Goal: Task Accomplishment & Management: Manage account settings

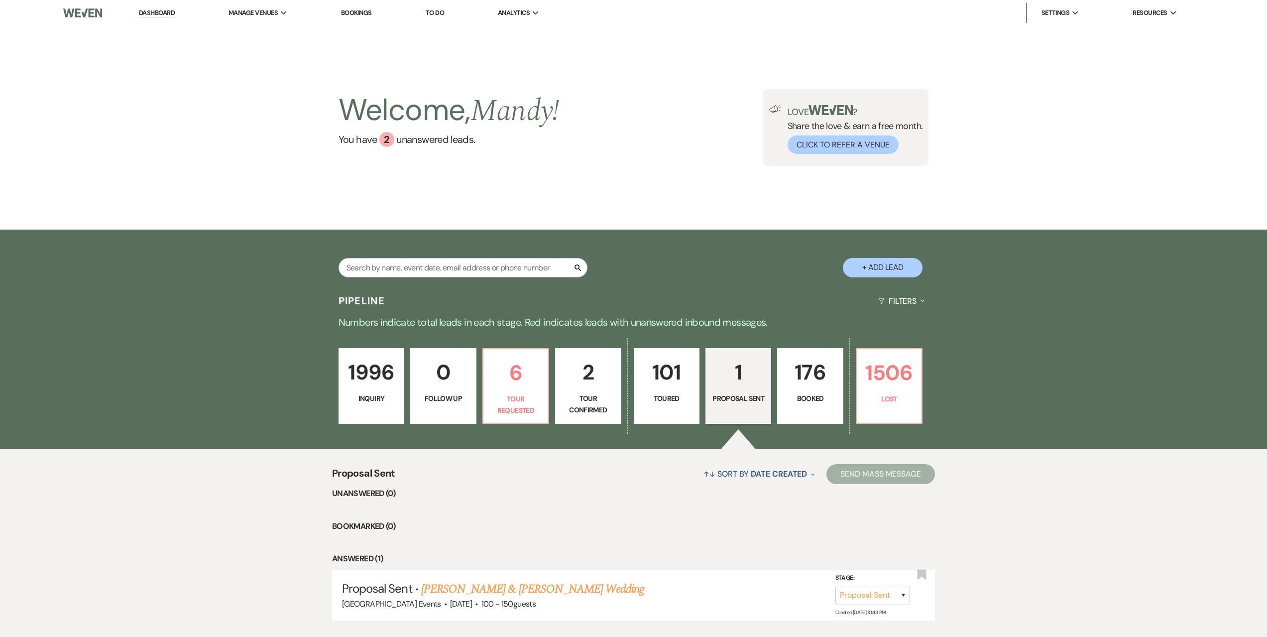
select select "6"
click at [607, 587] on link "[PERSON_NAME] & [PERSON_NAME] Wedding" at bounding box center [532, 589] width 223 height 18
select select "6"
select select "5"
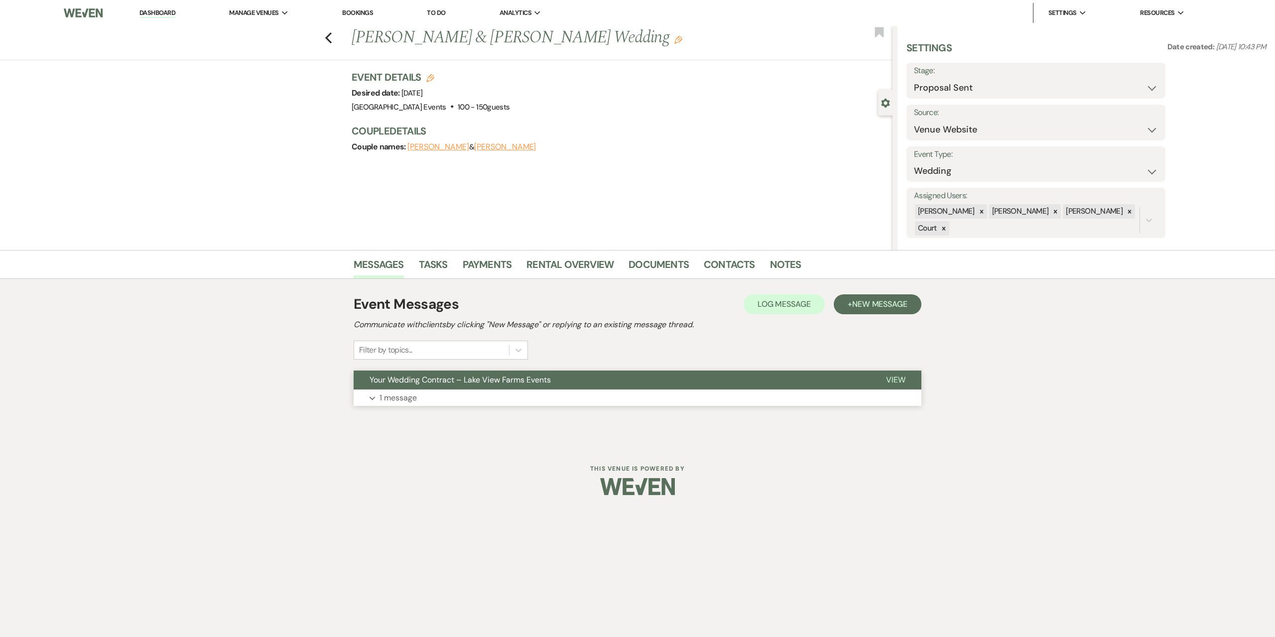
click at [417, 398] on button "Expand 1 message" at bounding box center [638, 397] width 568 height 17
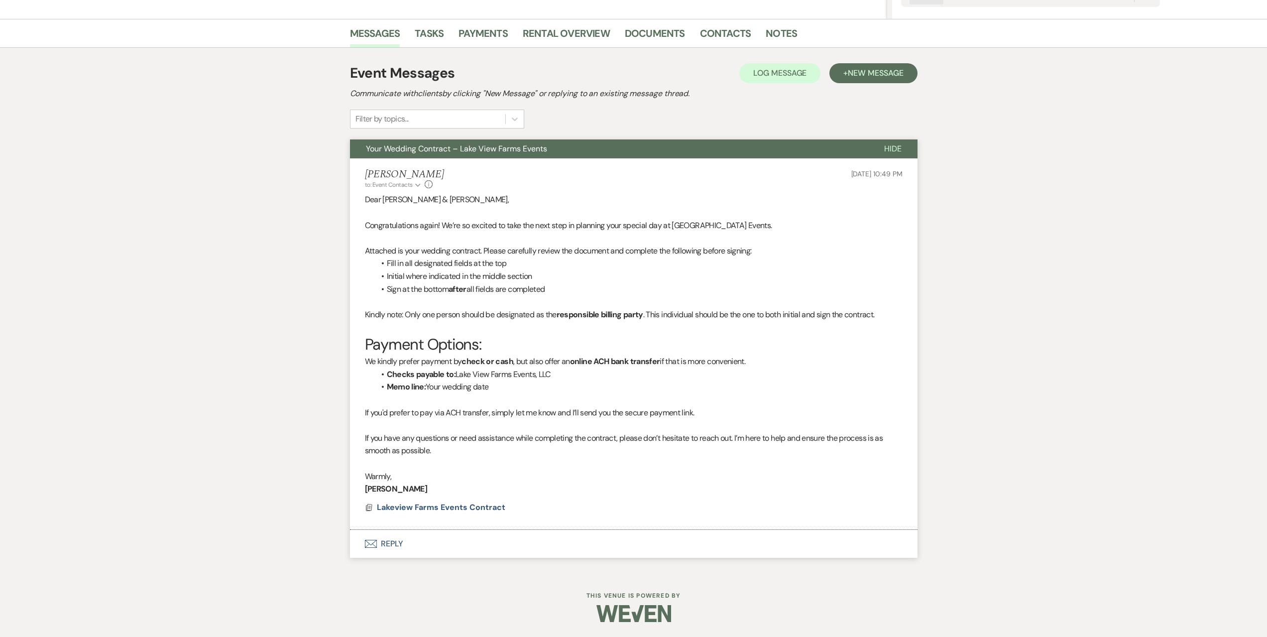
click at [465, 552] on button "Envelope Reply" at bounding box center [634, 544] width 568 height 28
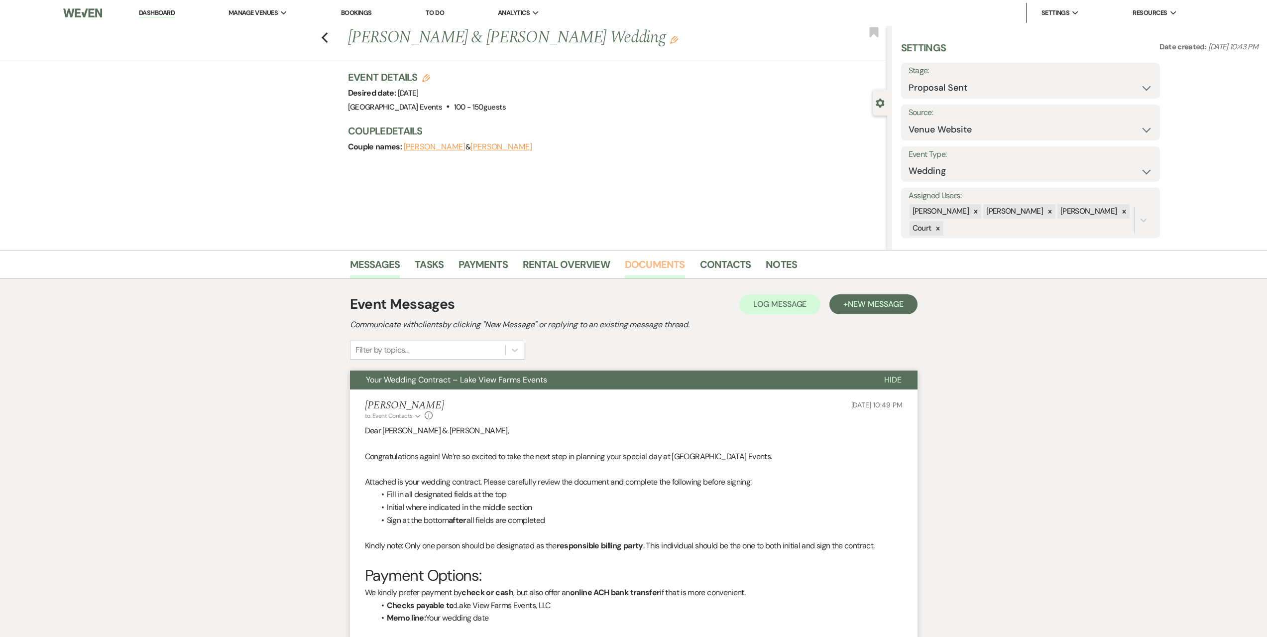
click at [652, 266] on link "Documents" at bounding box center [655, 267] width 60 height 22
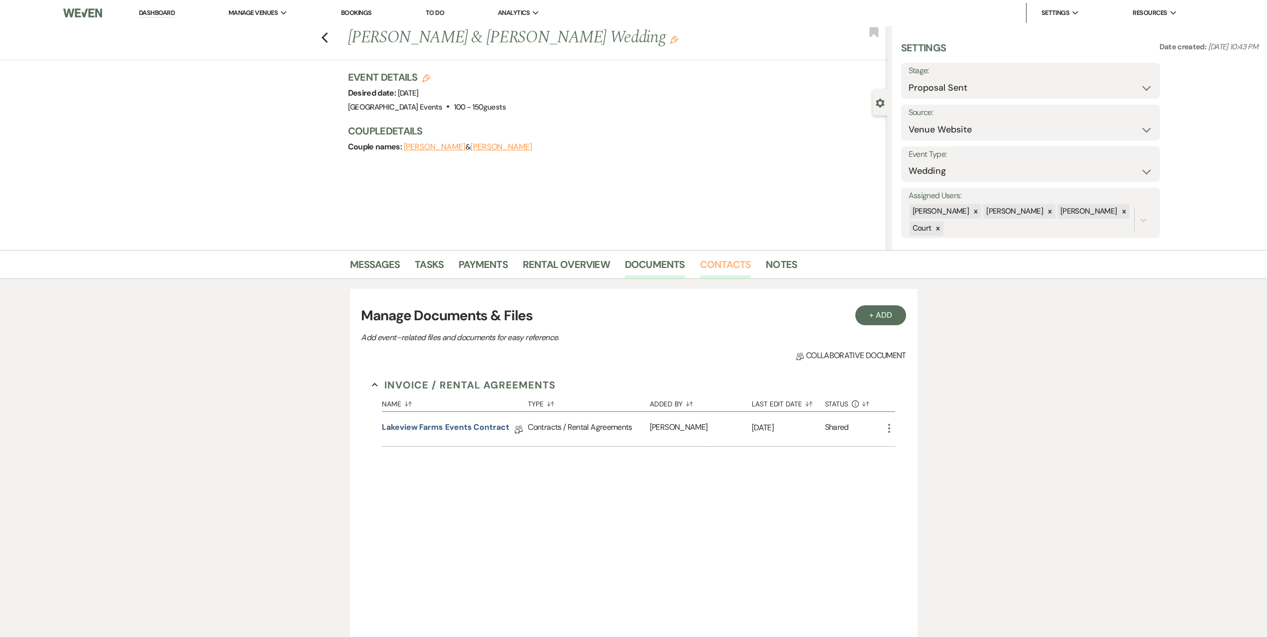
click at [724, 257] on link "Contacts" at bounding box center [725, 267] width 51 height 22
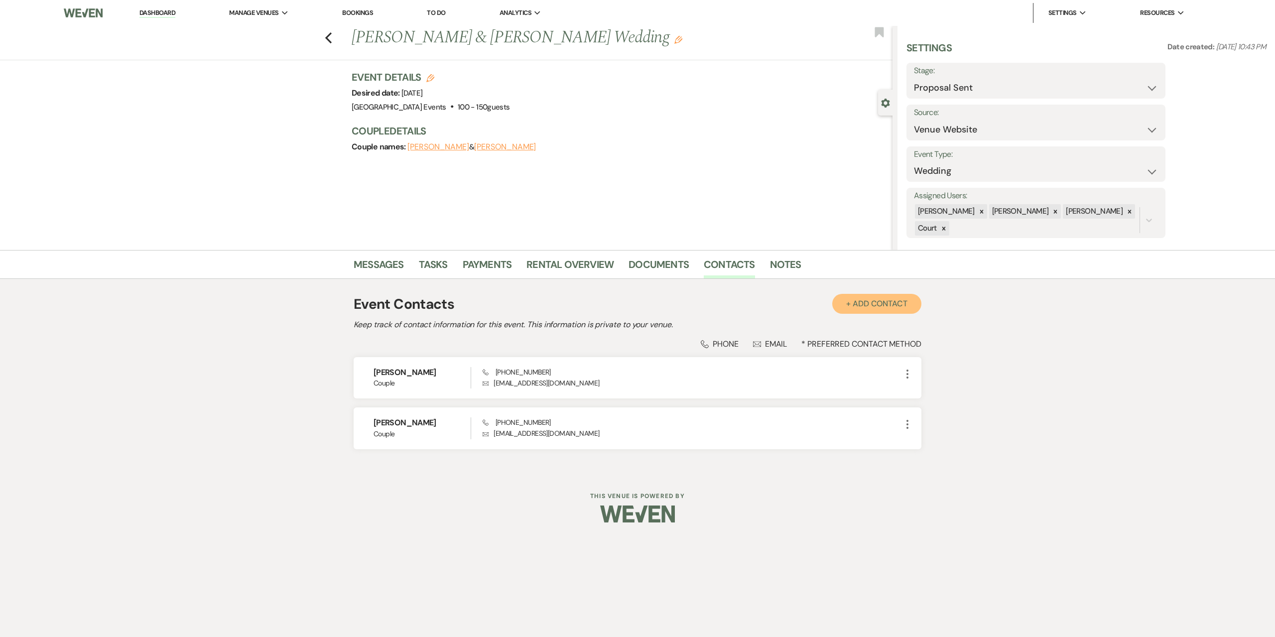
click at [890, 304] on button "+ Add Contact" at bounding box center [876, 304] width 89 height 20
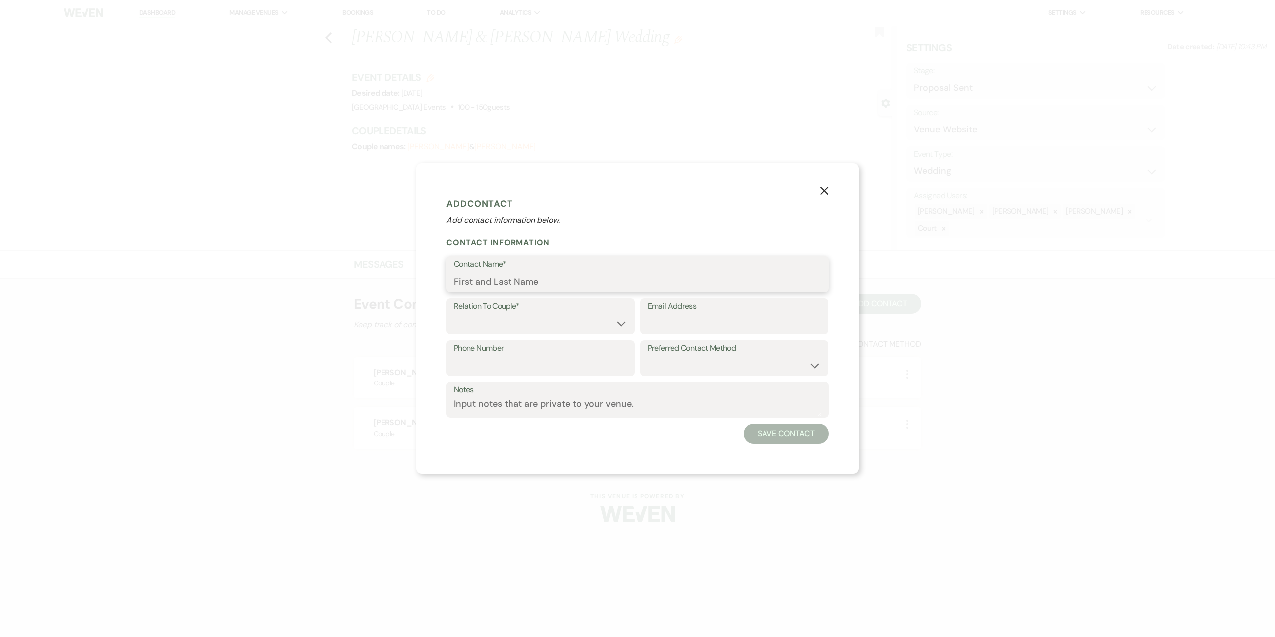
click at [510, 283] on input "Contact Name*" at bounding box center [637, 281] width 367 height 19
click at [462, 316] on select "Couple Planner Parent of Couple Family Member Friend Other" at bounding box center [540, 323] width 173 height 19
select select "3"
click at [454, 314] on select "Couple Planner Parent of Couple Family Member Friend Other" at bounding box center [540, 323] width 173 height 19
click at [669, 322] on input "Email Address" at bounding box center [734, 323] width 173 height 19
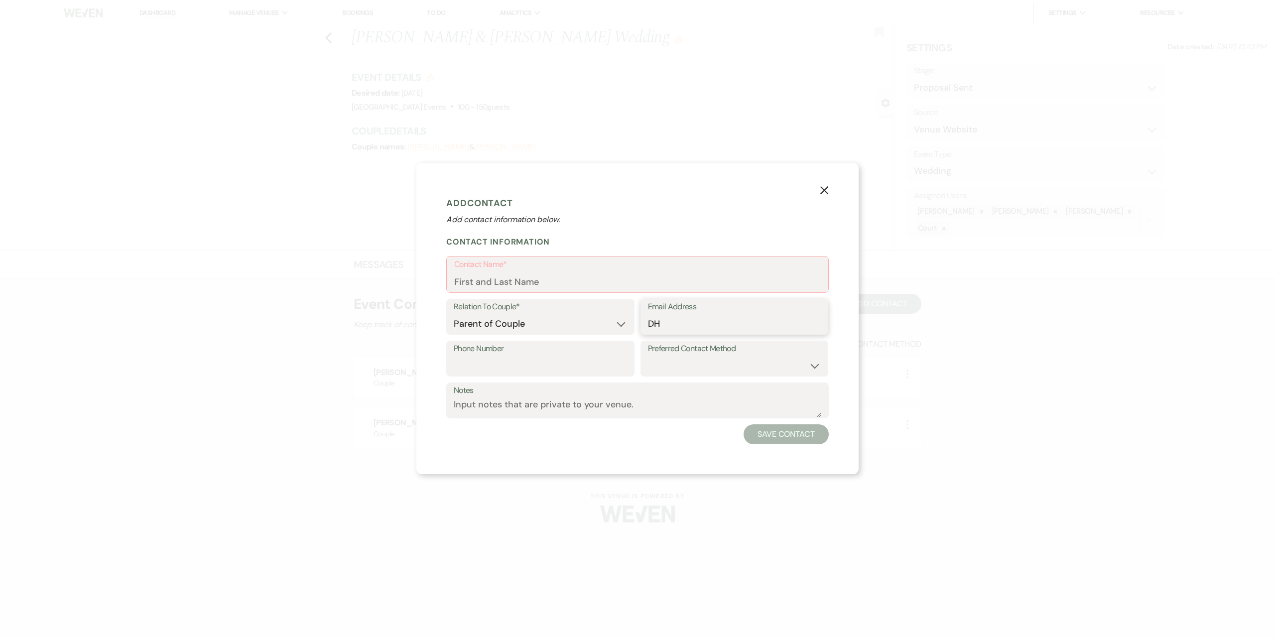
type input "D"
type input "[EMAIL_ADDRESS][DOMAIN_NAME]"
click at [566, 284] on input "Contact Name*" at bounding box center [637, 281] width 366 height 19
type input "[PERSON_NAME]"
click at [799, 433] on button "Save Contact" at bounding box center [785, 434] width 85 height 20
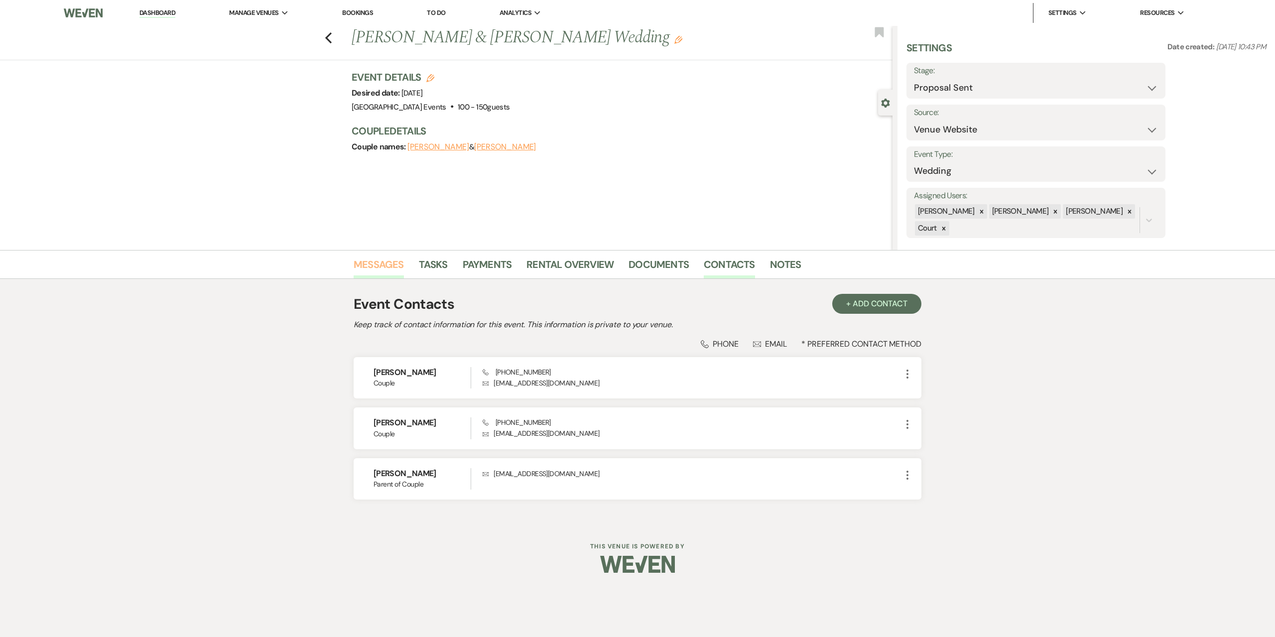
click at [369, 263] on link "Messages" at bounding box center [379, 267] width 50 height 22
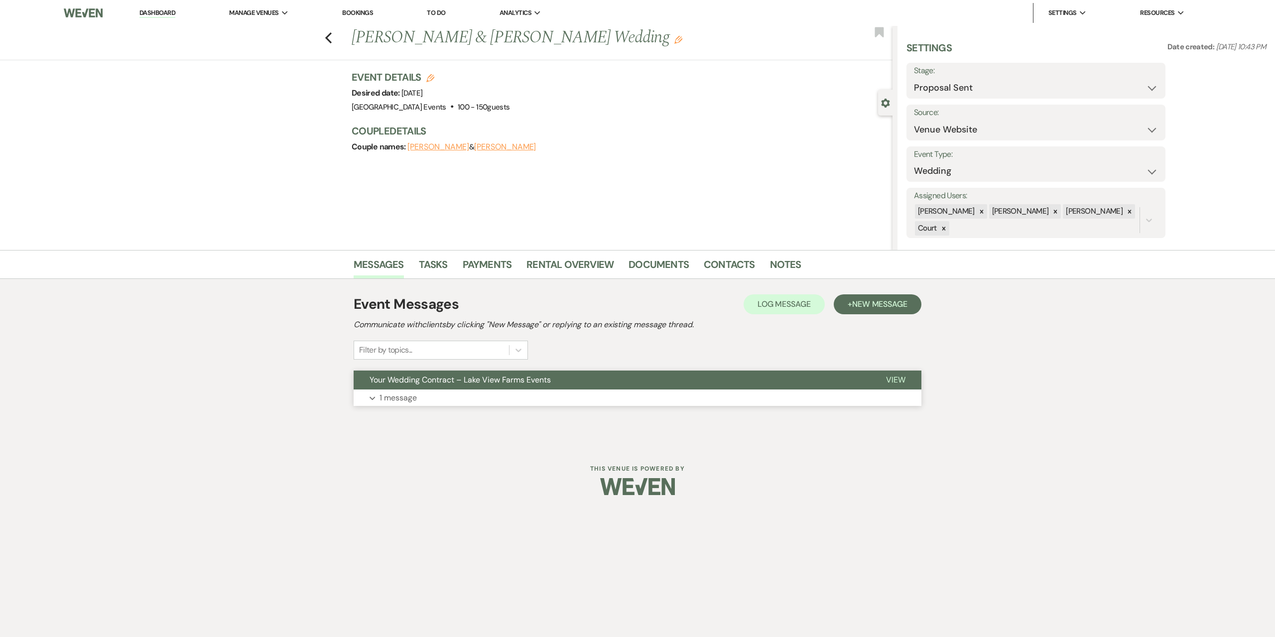
click at [468, 394] on button "Expand 1 message" at bounding box center [638, 397] width 568 height 17
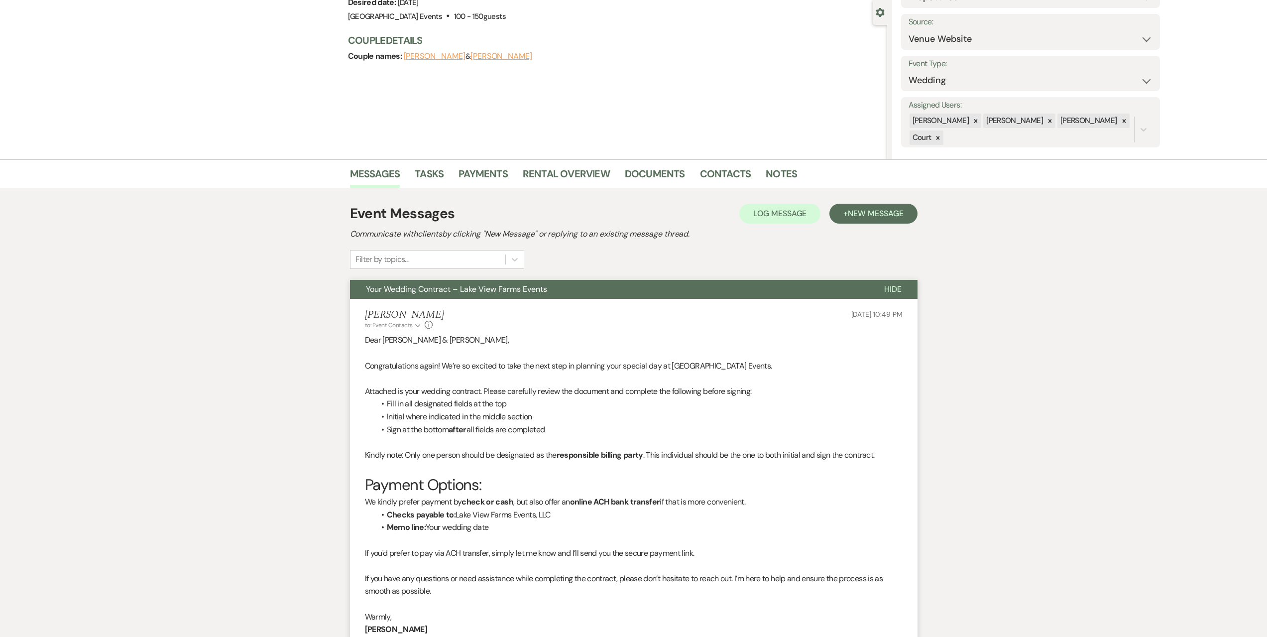
scroll to position [231, 0]
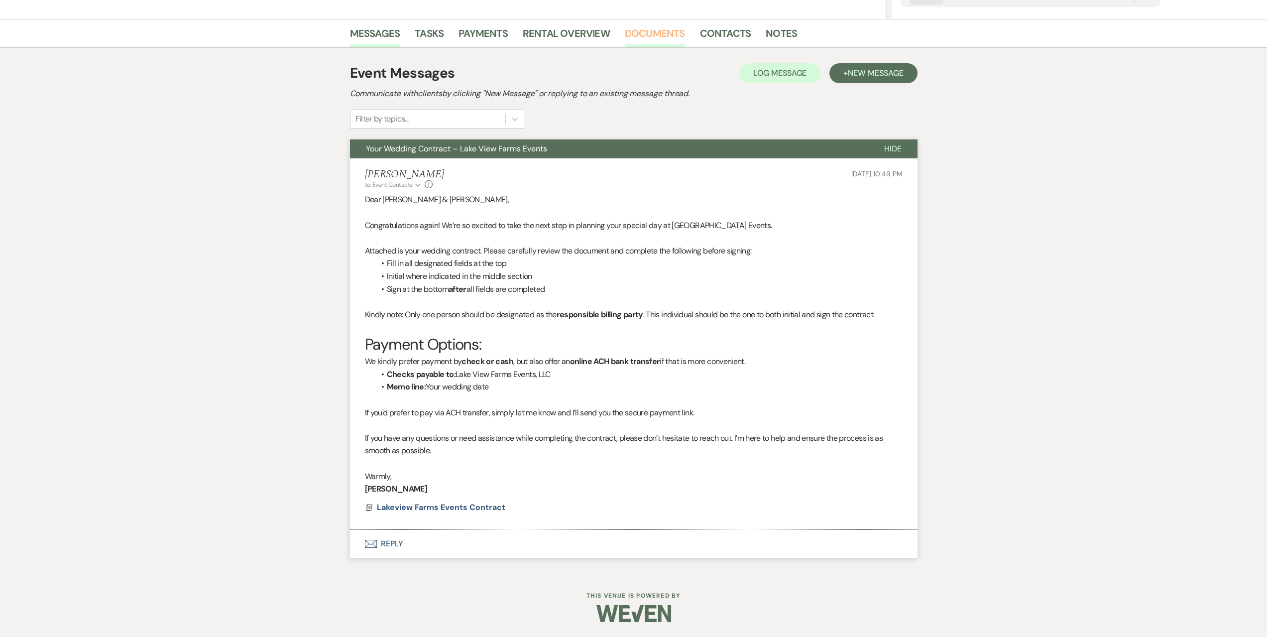
click at [643, 36] on link "Documents" at bounding box center [655, 36] width 60 height 22
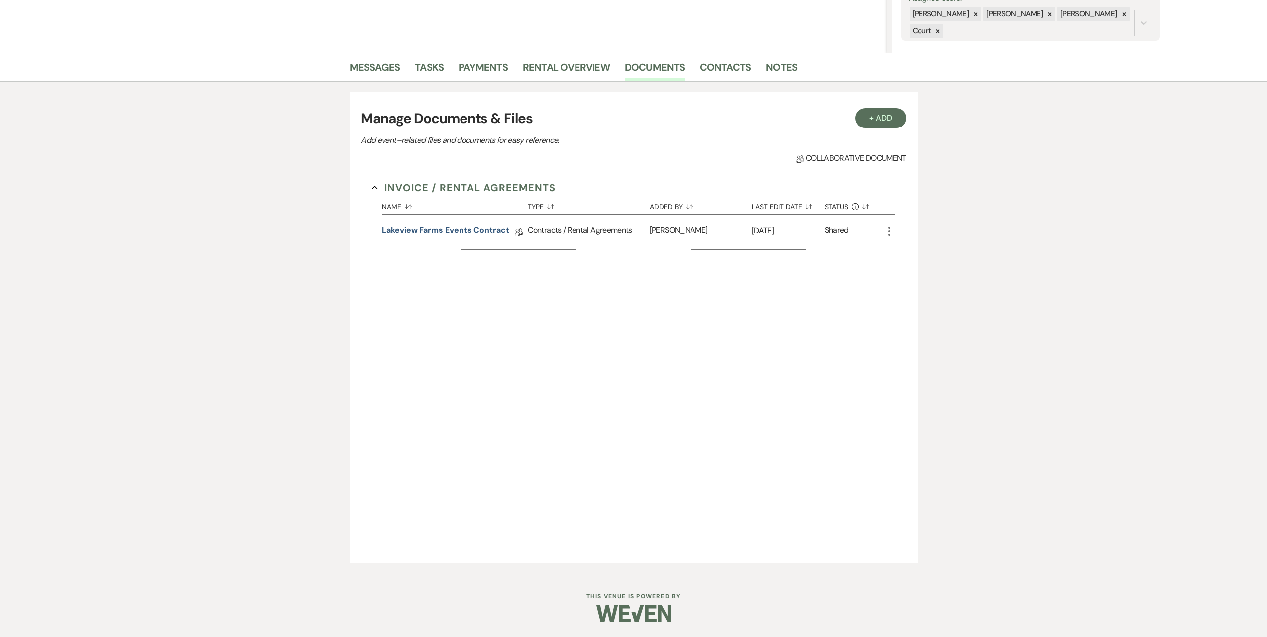
click at [889, 232] on use "button" at bounding box center [889, 231] width 2 height 9
click at [910, 301] on button "Attach File Attach to Message" at bounding box center [933, 301] width 101 height 17
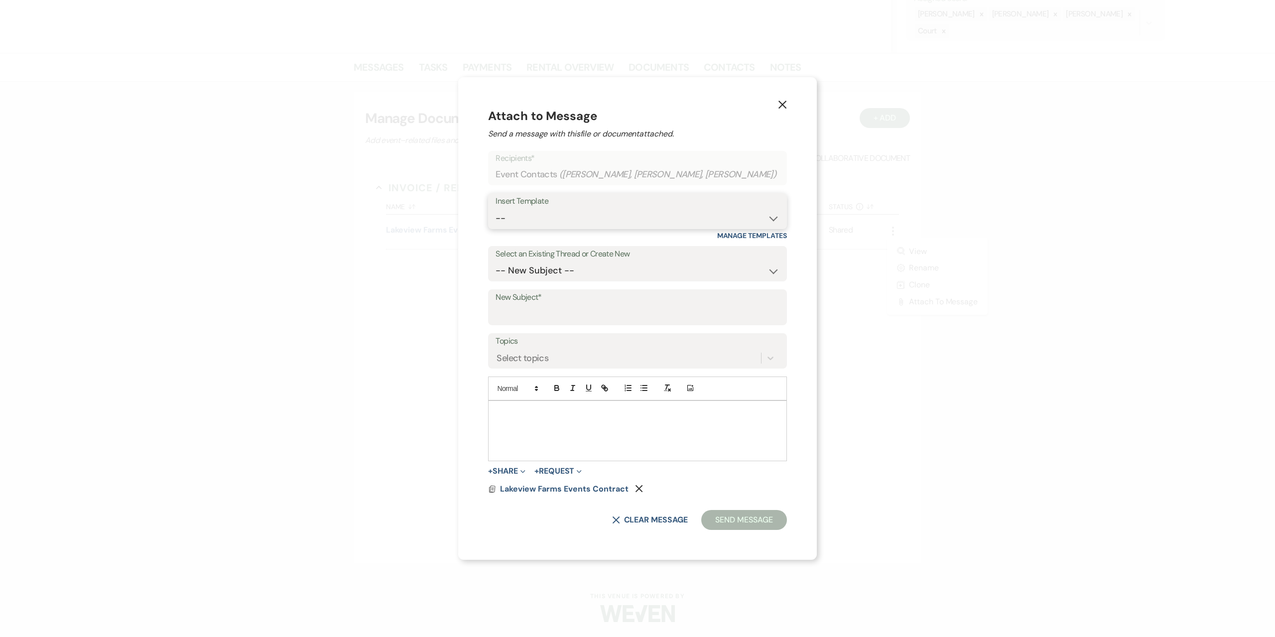
click at [544, 221] on select "-- Seating Chart [PERSON_NAME] Weven Portal Introduction Payment Template Follo…" at bounding box center [636, 218] width 283 height 19
select select "6027"
click at [495, 209] on select "-- Seating Chart [PERSON_NAME] Weven Portal Introduction Payment Template Follo…" at bounding box center [636, 218] width 283 height 19
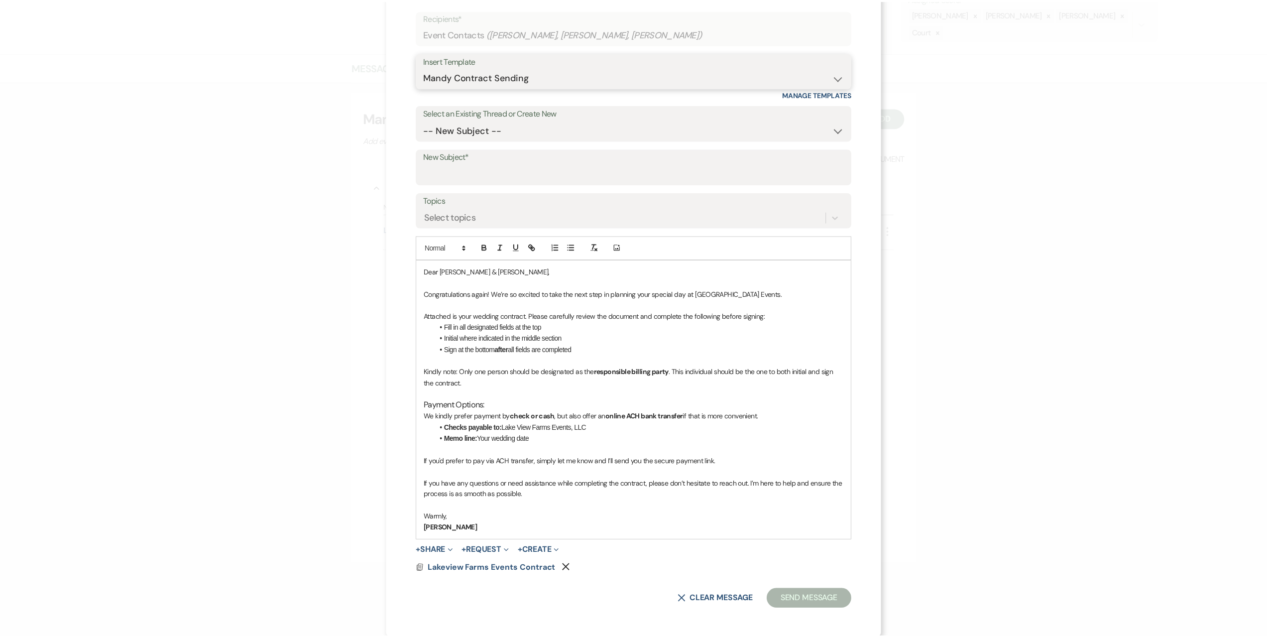
scroll to position [66, 0]
click at [472, 159] on label "New Subject*" at bounding box center [637, 154] width 423 height 14
click at [472, 162] on input "New Subject*" at bounding box center [637, 171] width 423 height 19
click at [471, 164] on input "New Subject*" at bounding box center [637, 171] width 423 height 19
type input "Contract Resending"
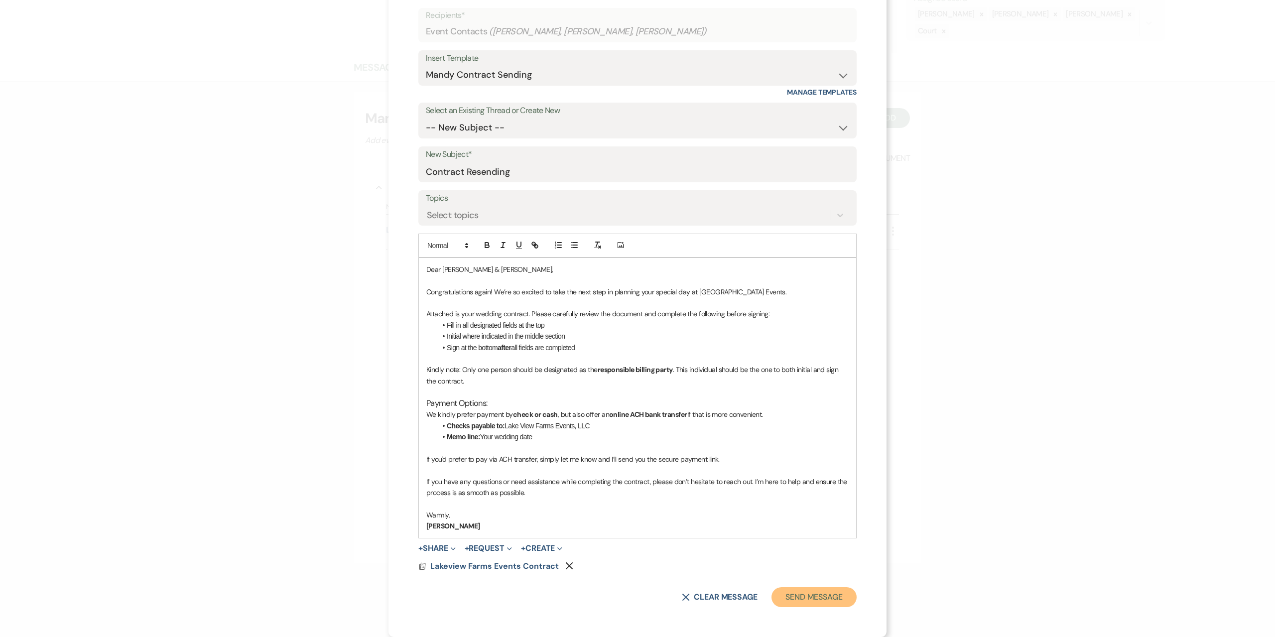
click at [779, 590] on button "Send Message" at bounding box center [813, 597] width 85 height 20
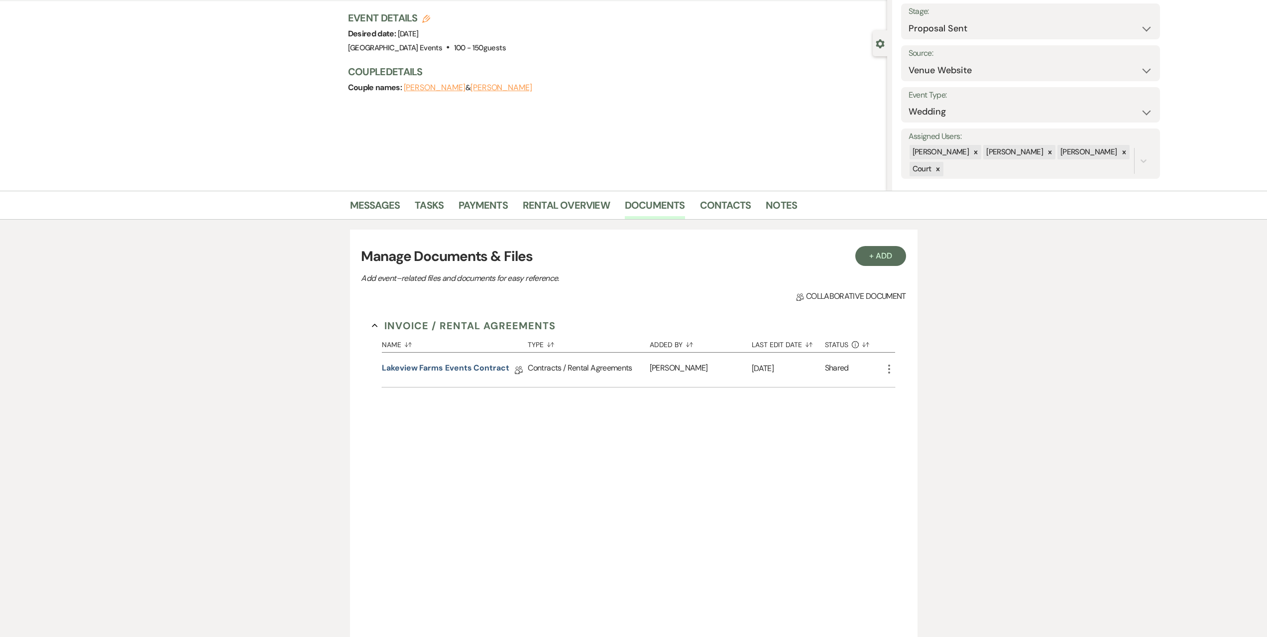
scroll to position [48, 0]
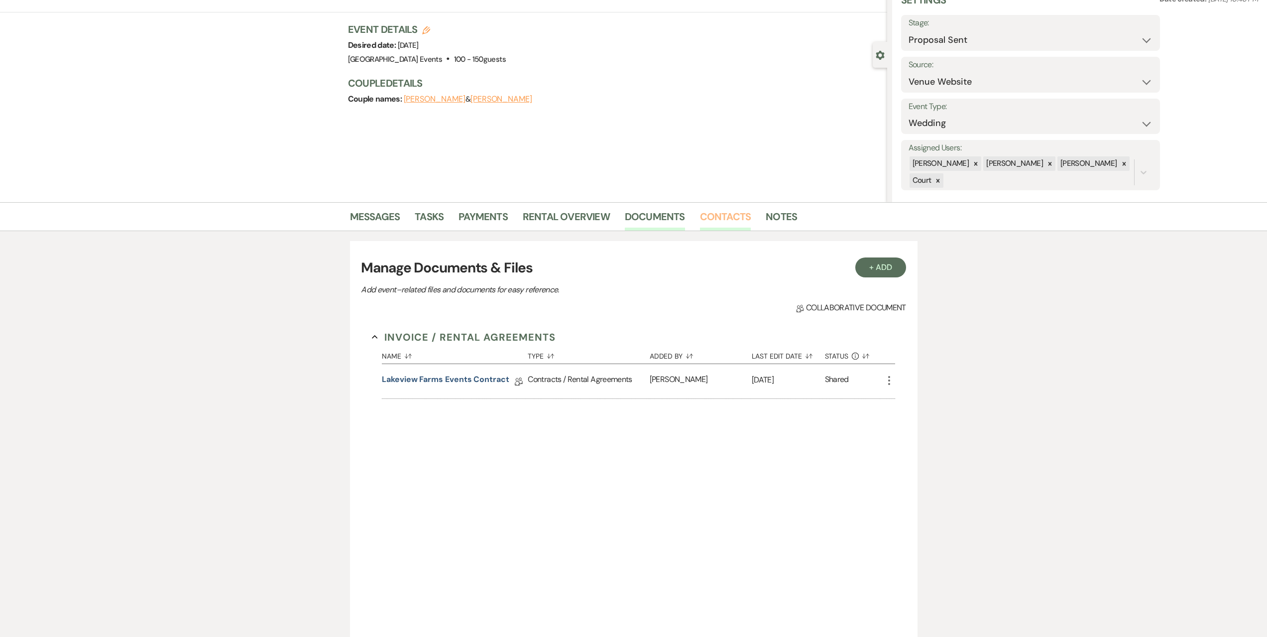
click at [718, 219] on link "Contacts" at bounding box center [725, 220] width 51 height 22
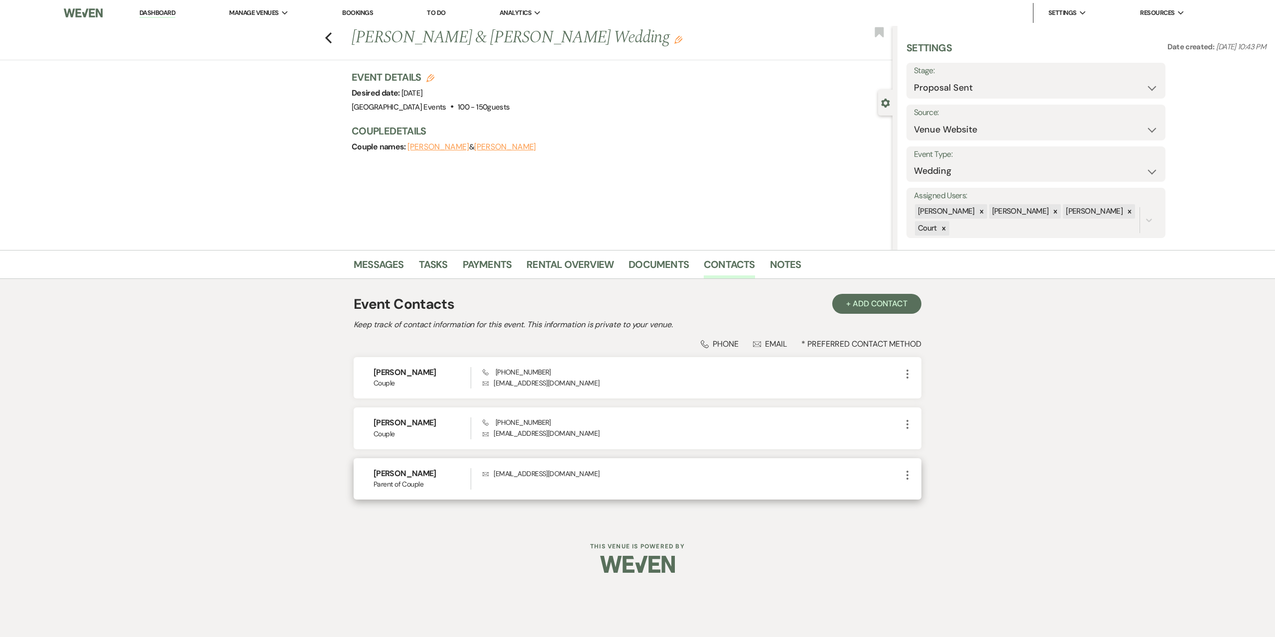
click at [917, 472] on div "[PERSON_NAME] Parent of Couple Envelope [EMAIL_ADDRESS][DOMAIN_NAME] More" at bounding box center [638, 478] width 568 height 41
click at [901, 473] on icon "More" at bounding box center [907, 475] width 12 height 12
click at [921, 497] on button "Pencil Edit" at bounding box center [930, 494] width 59 height 17
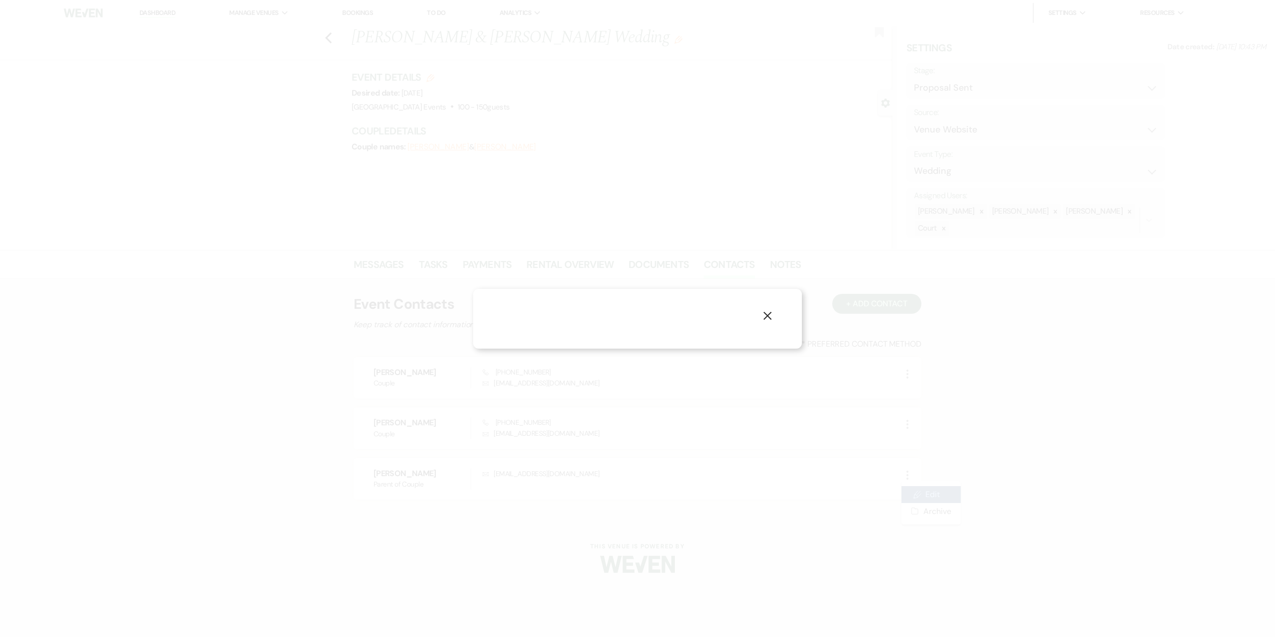
select select "3"
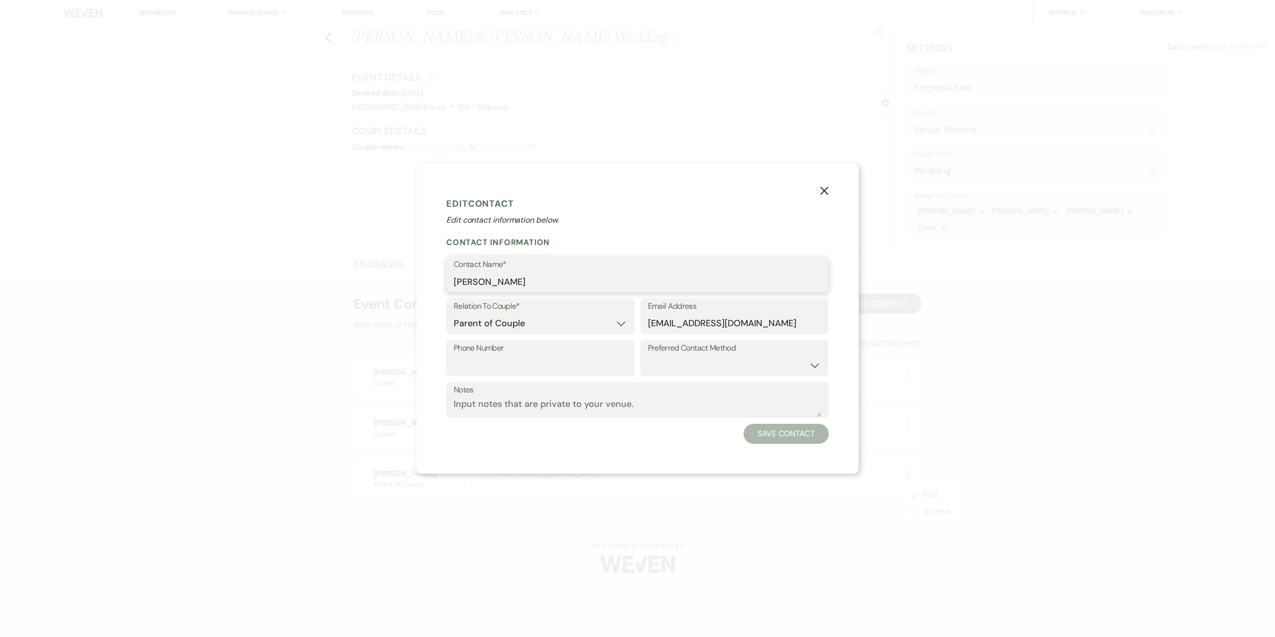
click at [503, 281] on input "[PERSON_NAME]" at bounding box center [637, 281] width 367 height 19
type input "[PERSON_NAME]"
click at [675, 320] on input "[EMAIL_ADDRESS][DOMAIN_NAME]" at bounding box center [734, 323] width 173 height 19
type input "[EMAIL_ADDRESS][DOMAIN_NAME]"
click at [791, 429] on button "Save Contact" at bounding box center [785, 434] width 85 height 20
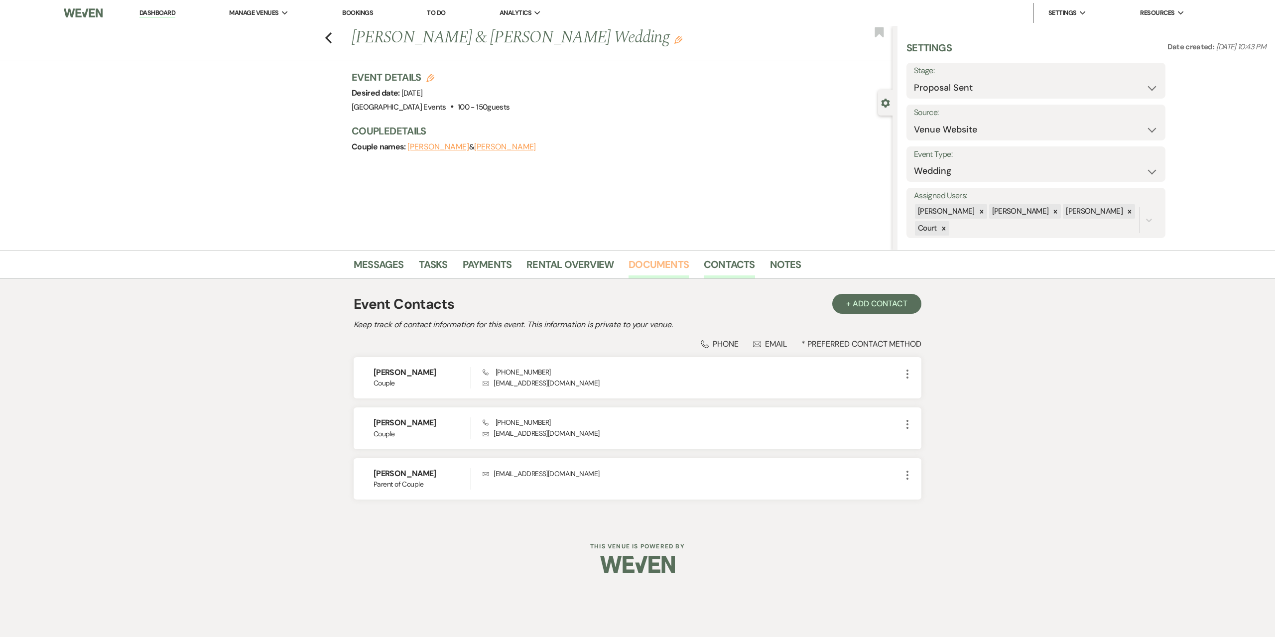
click at [643, 266] on link "Documents" at bounding box center [658, 267] width 60 height 22
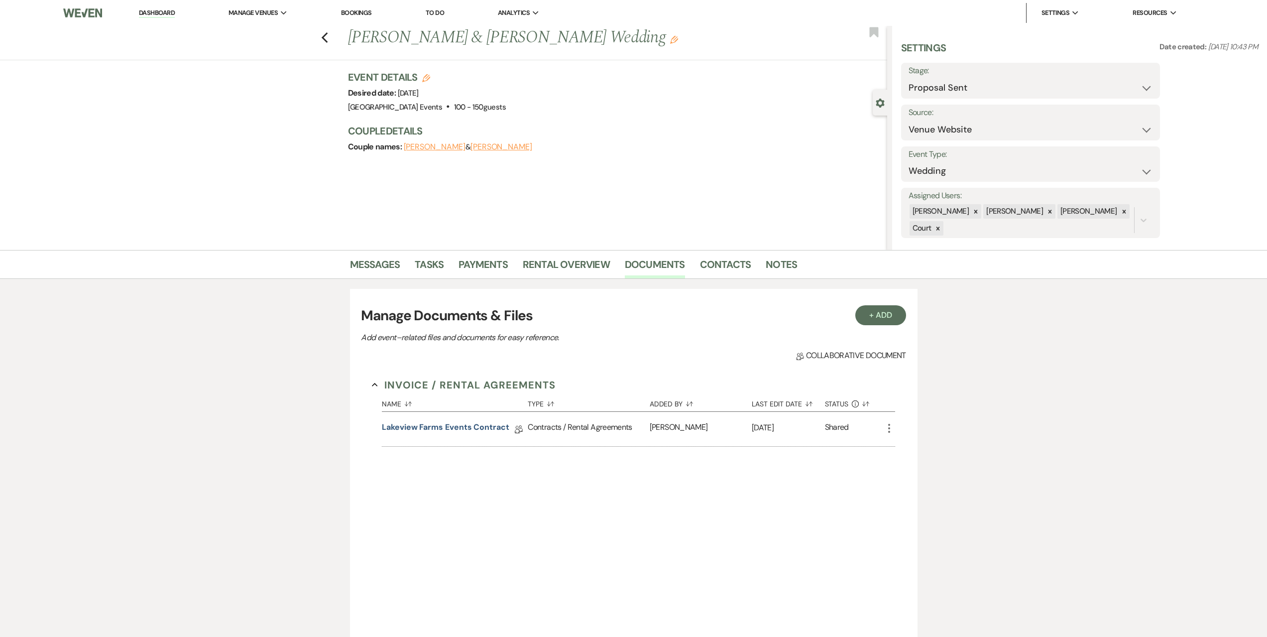
click at [892, 433] on icon "More" at bounding box center [889, 428] width 12 height 12
click at [912, 499] on button "Attach File Attach to Message" at bounding box center [933, 498] width 101 height 17
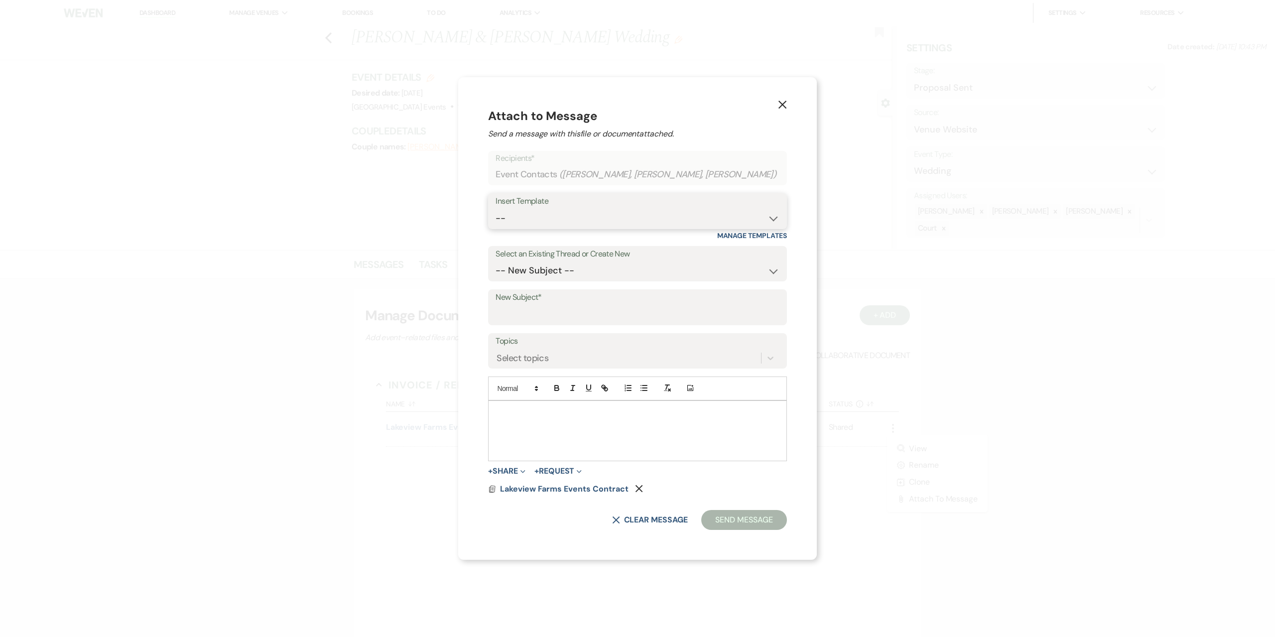
click at [538, 219] on select "-- Seating Chart [PERSON_NAME] Weven Portal Introduction Payment Template Follo…" at bounding box center [636, 218] width 283 height 19
select select "6027"
click at [495, 209] on select "-- Seating Chart [PERSON_NAME] Weven Portal Introduction Payment Template Follo…" at bounding box center [636, 218] width 283 height 19
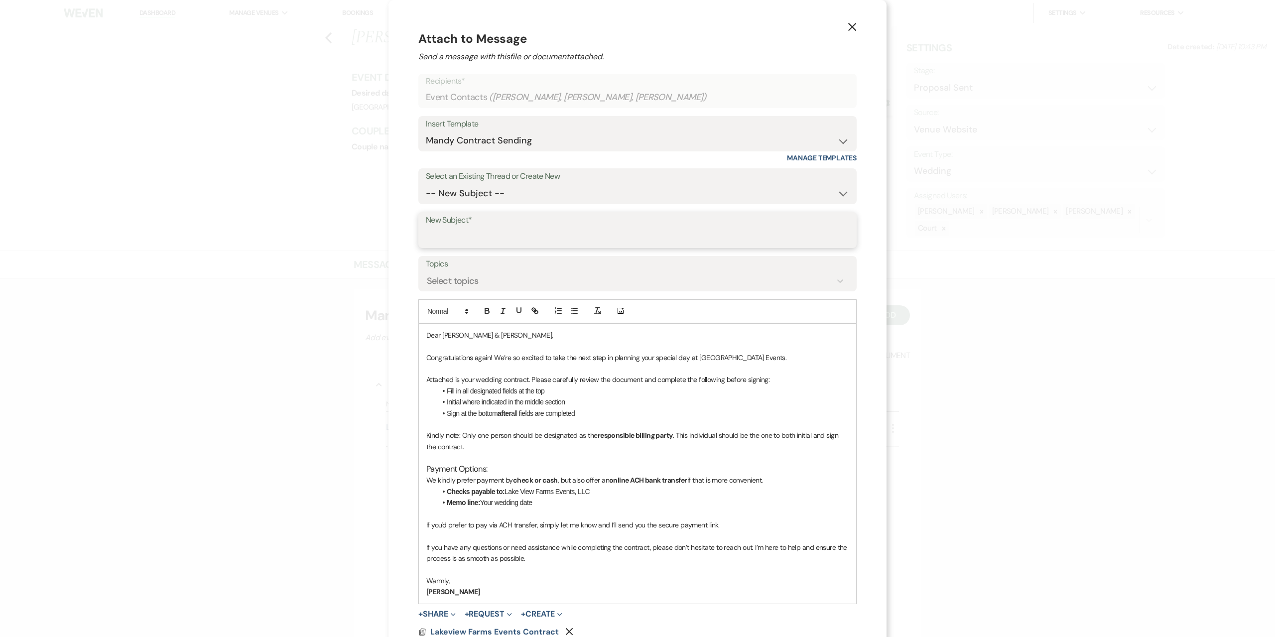
click at [471, 228] on input "New Subject*" at bounding box center [637, 237] width 423 height 19
type input "Contract Resending"
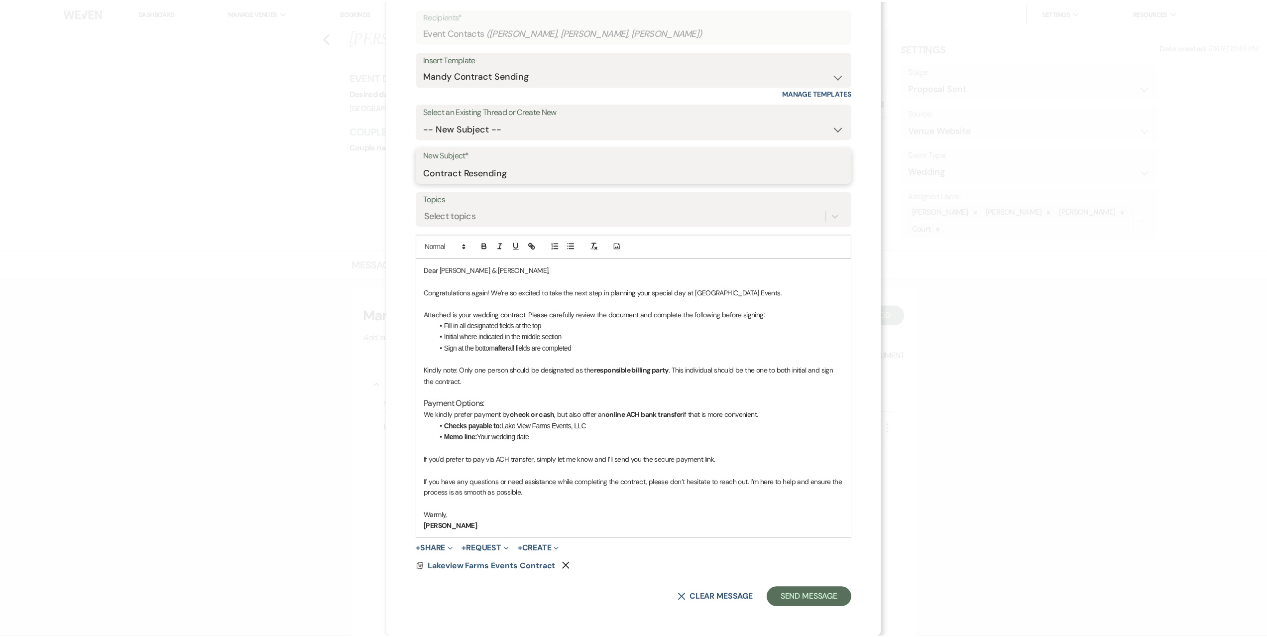
scroll to position [66, 0]
click at [783, 595] on button "Send Message" at bounding box center [813, 597] width 85 height 20
